Goal: Task Accomplishment & Management: Manage account settings

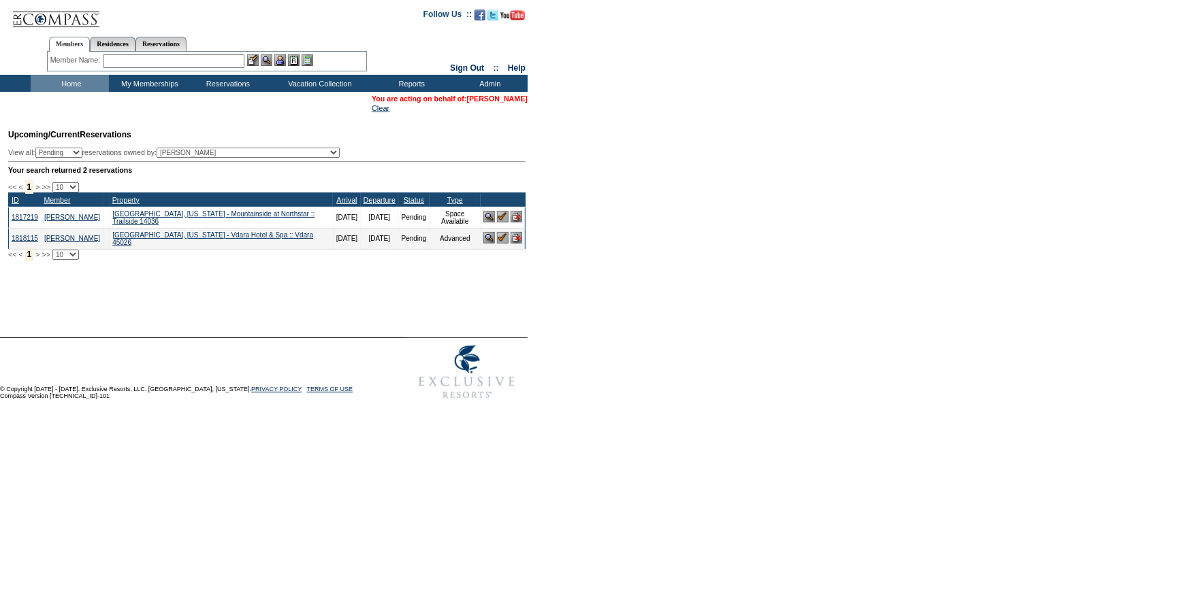
click at [488, 96] on link "Robert Betack" at bounding box center [497, 99] width 61 height 8
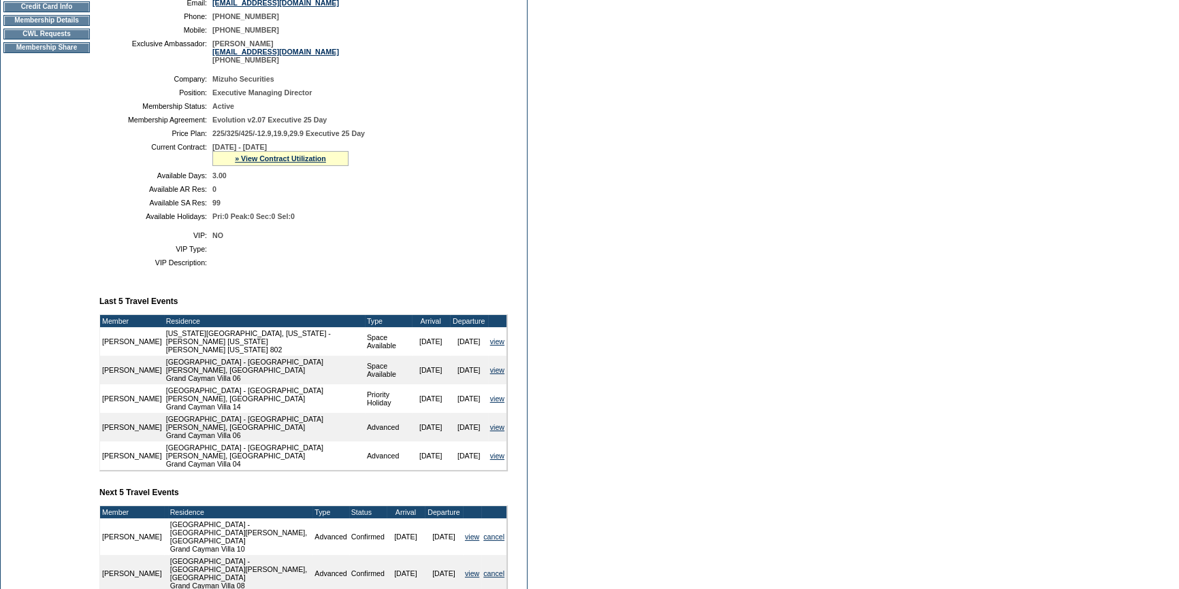
scroll to position [247, 0]
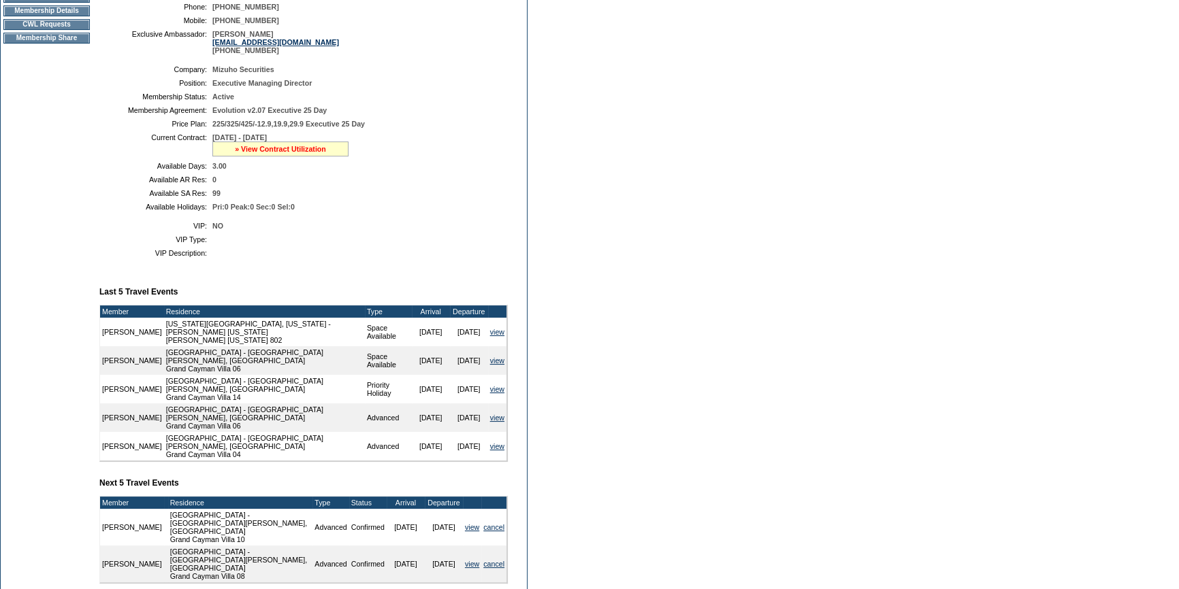
click at [304, 152] on link "» View Contract Utilization" at bounding box center [280, 149] width 91 height 8
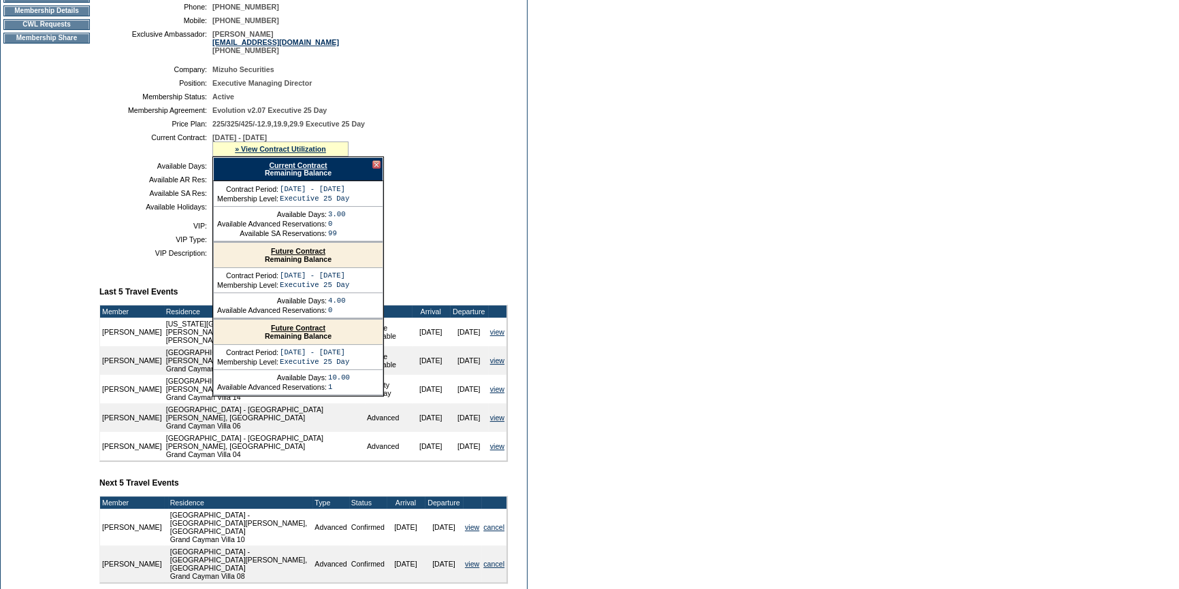
click at [303, 255] on link "Future Contract" at bounding box center [298, 251] width 54 height 8
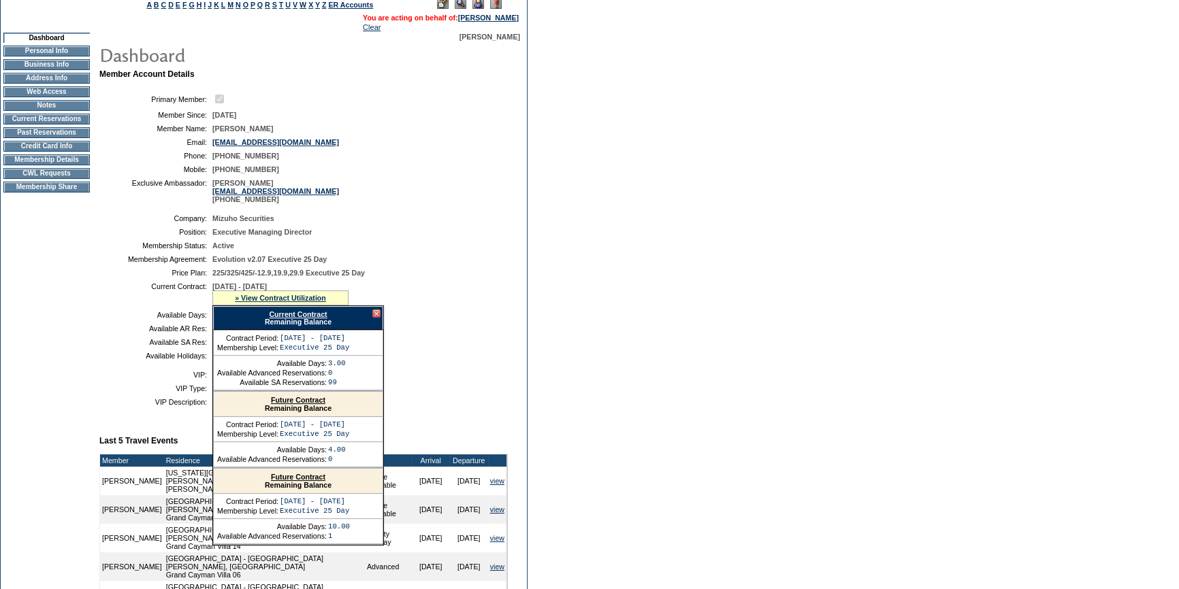
scroll to position [0, 0]
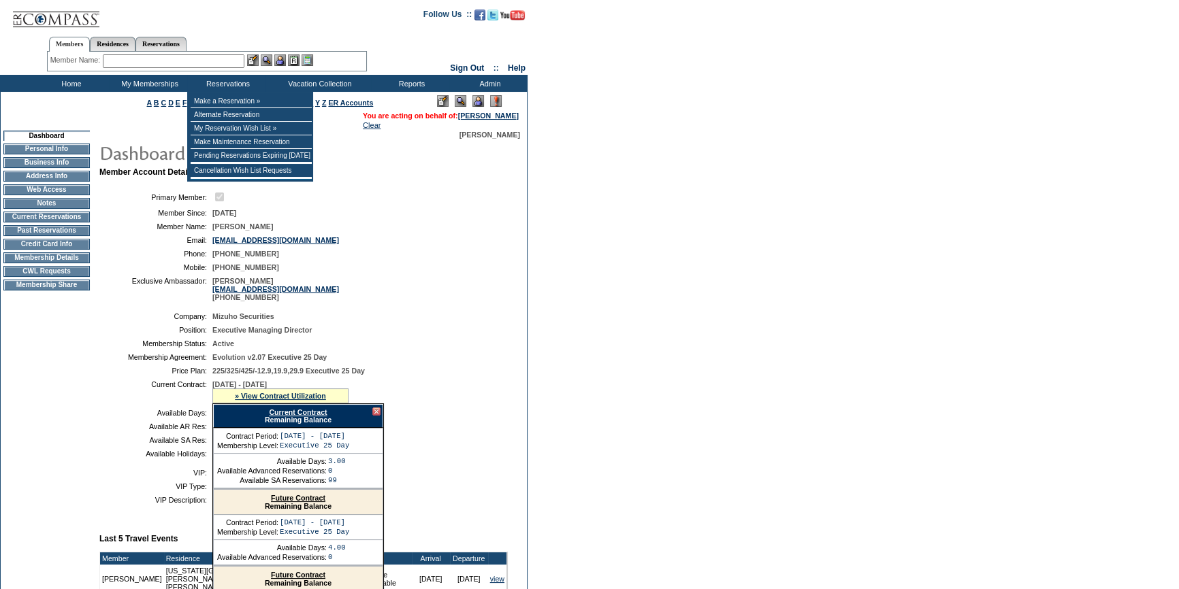
click at [224, 64] on input "text" at bounding box center [174, 61] width 142 height 14
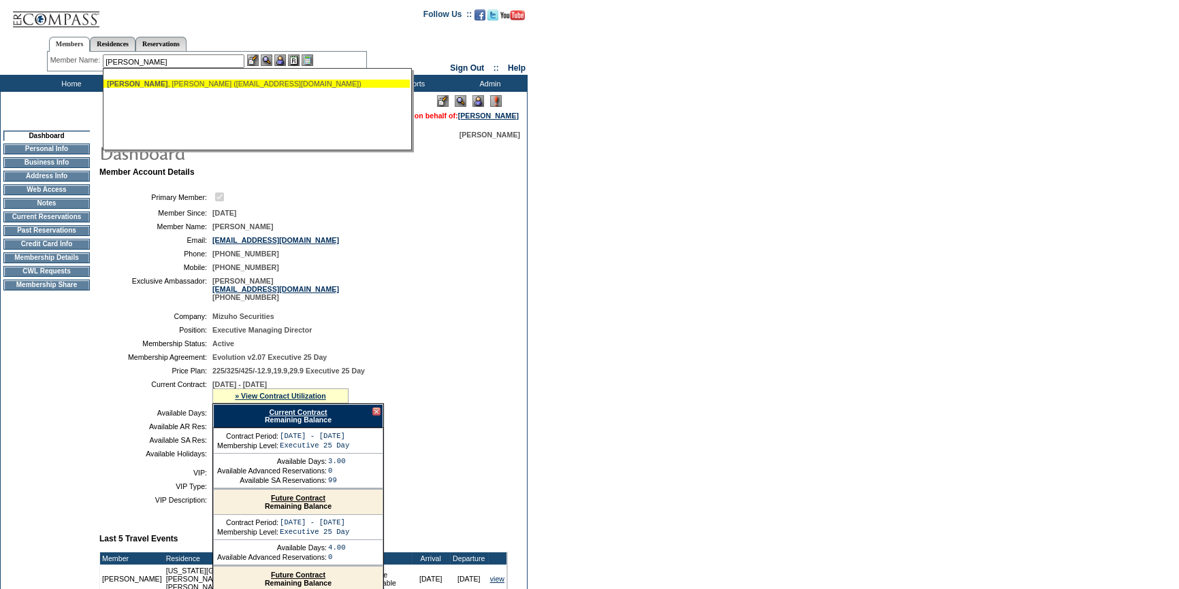
click at [245, 83] on div "Bowick , Michael (mbowick@icloud.com)" at bounding box center [256, 84] width 299 height 8
type input "Bowick, Michael (mbowick@icloud.com)"
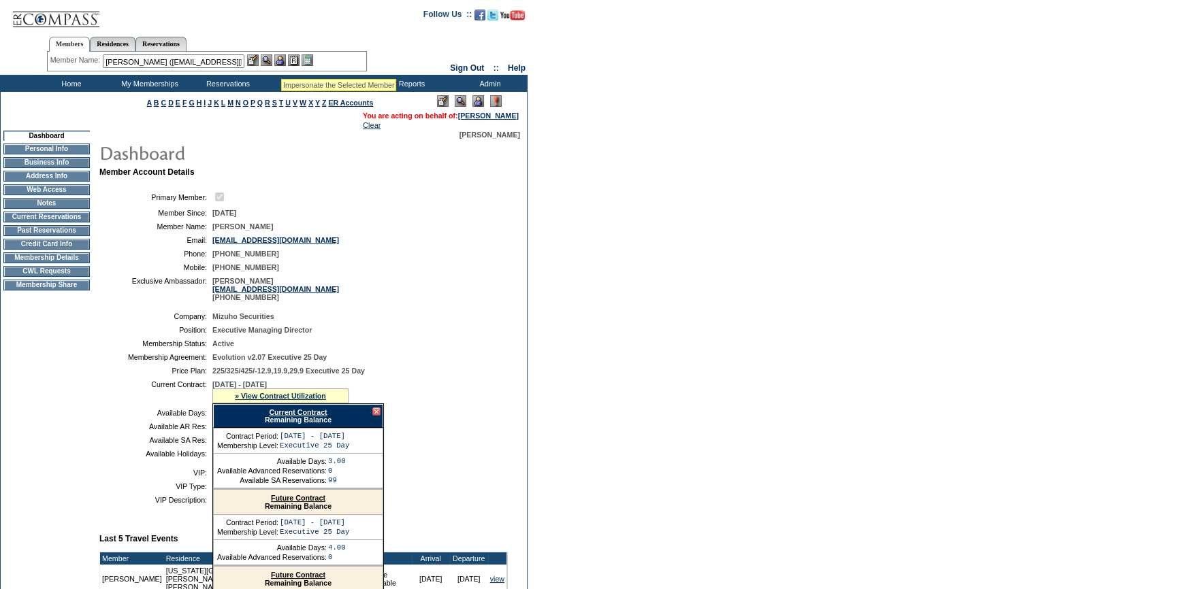
click at [281, 63] on img at bounding box center [280, 60] width 12 height 12
click at [271, 56] on img at bounding box center [267, 60] width 12 height 12
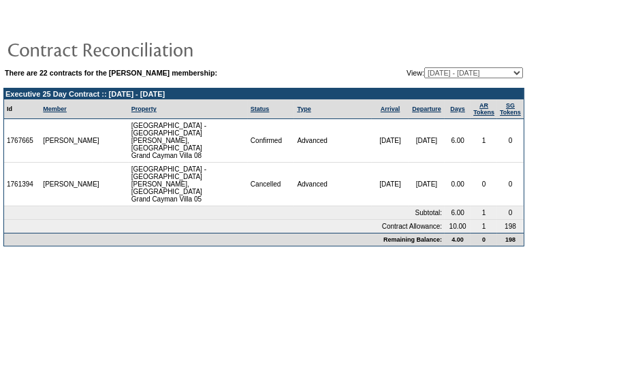
click at [424, 75] on select "[DATE] - [DATE] [DATE] - [DATE] [DATE] - [DATE] [DATE] - [DATE] [DATE] - [DATE]…" at bounding box center [473, 72] width 99 height 11
click at [424, 67] on select "[DATE] - [DATE] [DATE] - [DATE] [DATE] - [DATE] [DATE] - [DATE] [DATE] - [DATE]…" at bounding box center [473, 72] width 99 height 11
click at [474, 74] on select "[DATE] - [DATE] [DATE] - [DATE] [DATE] - [DATE] [DATE] - [DATE] [DATE] - [DATE]…" at bounding box center [473, 72] width 99 height 11
select select "147804"
click at [424, 67] on select "[DATE] - [DATE] [DATE] - [DATE] [DATE] - [DATE] [DATE] - [DATE] [DATE] - [DATE]…" at bounding box center [473, 72] width 99 height 11
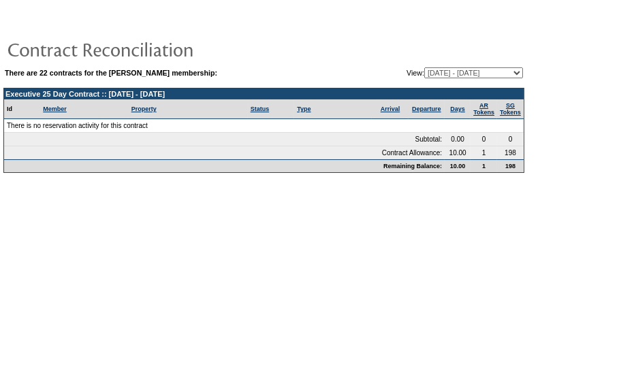
click at [456, 71] on select "[DATE] - [DATE] [DATE] - [DATE] [DATE] - [DATE] [DATE] - [DATE] [DATE] - [DATE]…" at bounding box center [473, 72] width 99 height 11
select select "137360"
click at [424, 67] on select "[DATE] - [DATE] [DATE] - [DATE] [DATE] - [DATE] [DATE] - [DATE] [DATE] - [DATE]…" at bounding box center [473, 72] width 99 height 11
